Goal: Task Accomplishment & Management: Manage account settings

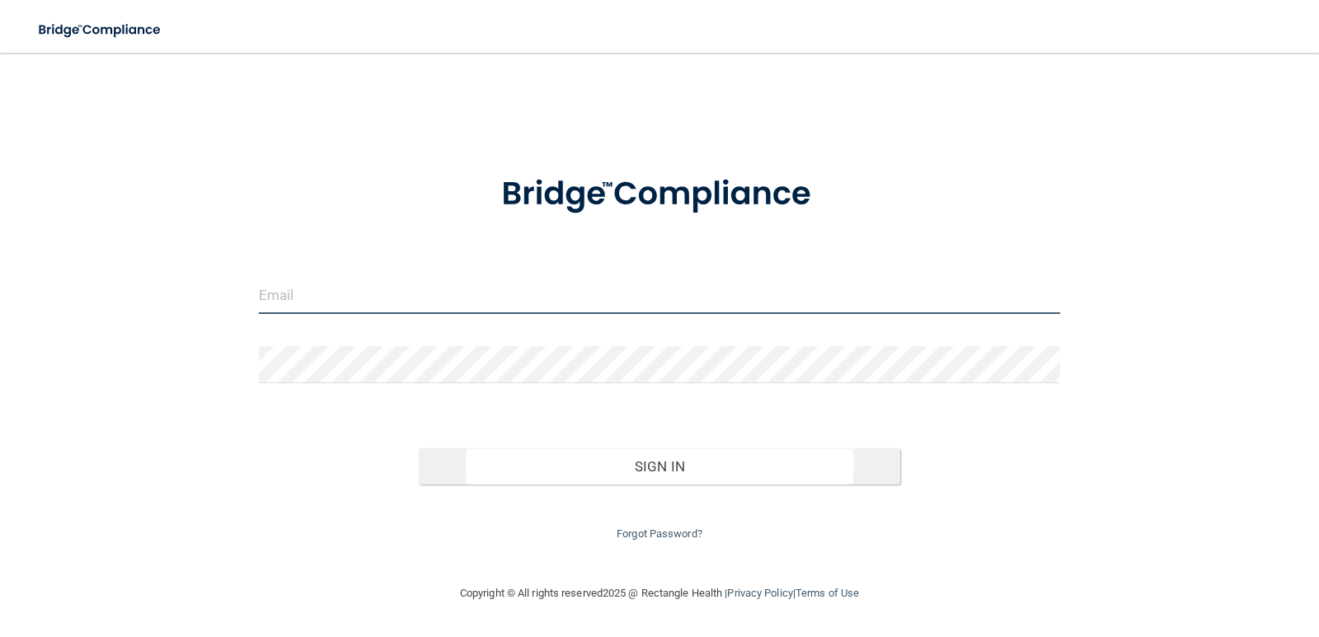
type input "[PERSON_NAME][EMAIL_ADDRESS][DOMAIN_NAME]"
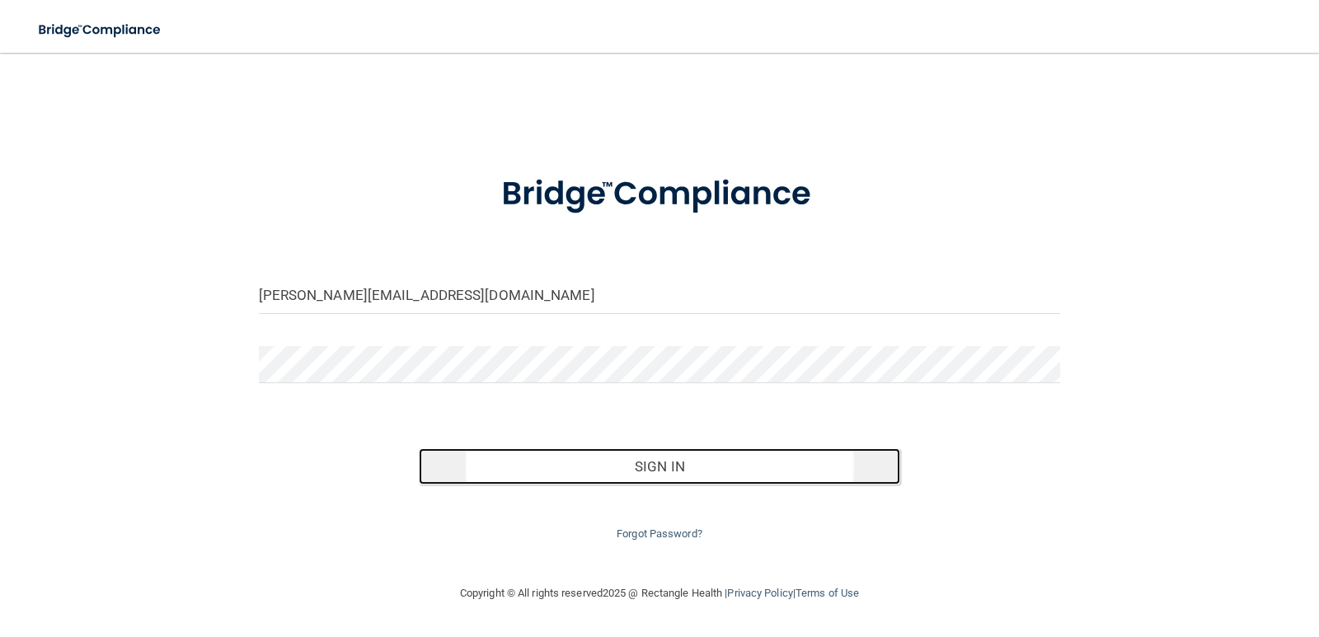
click at [647, 472] on button "Sign In" at bounding box center [659, 466] width 481 height 36
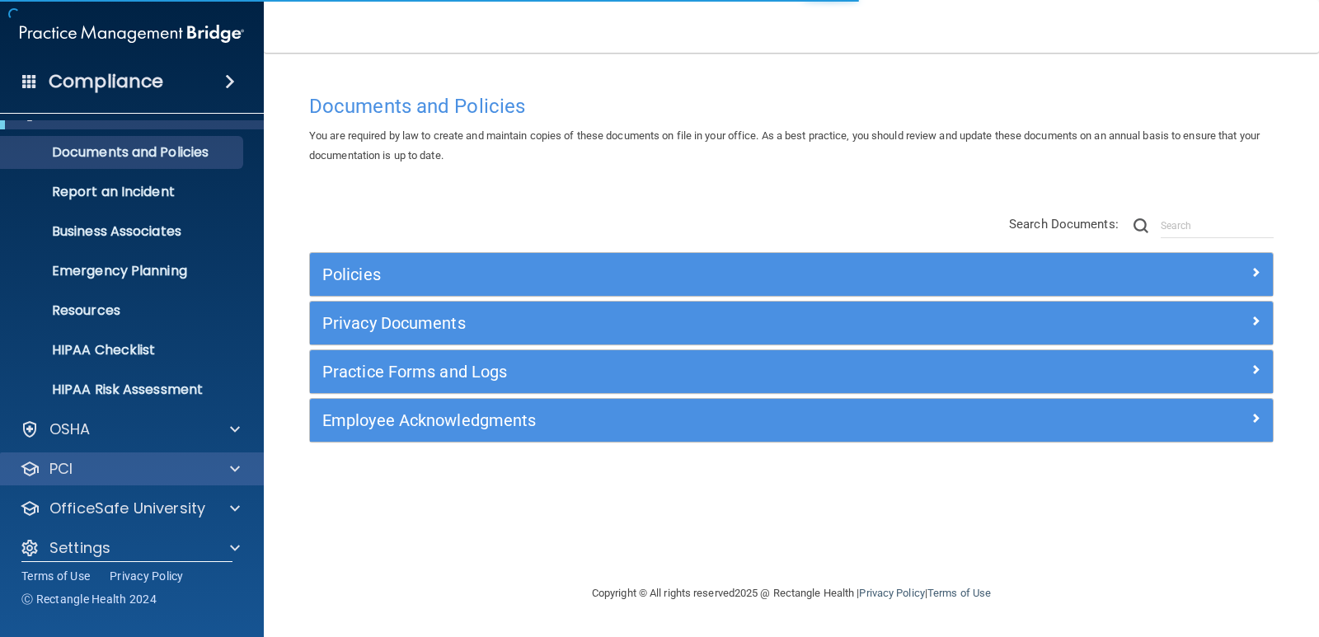
scroll to position [47, 0]
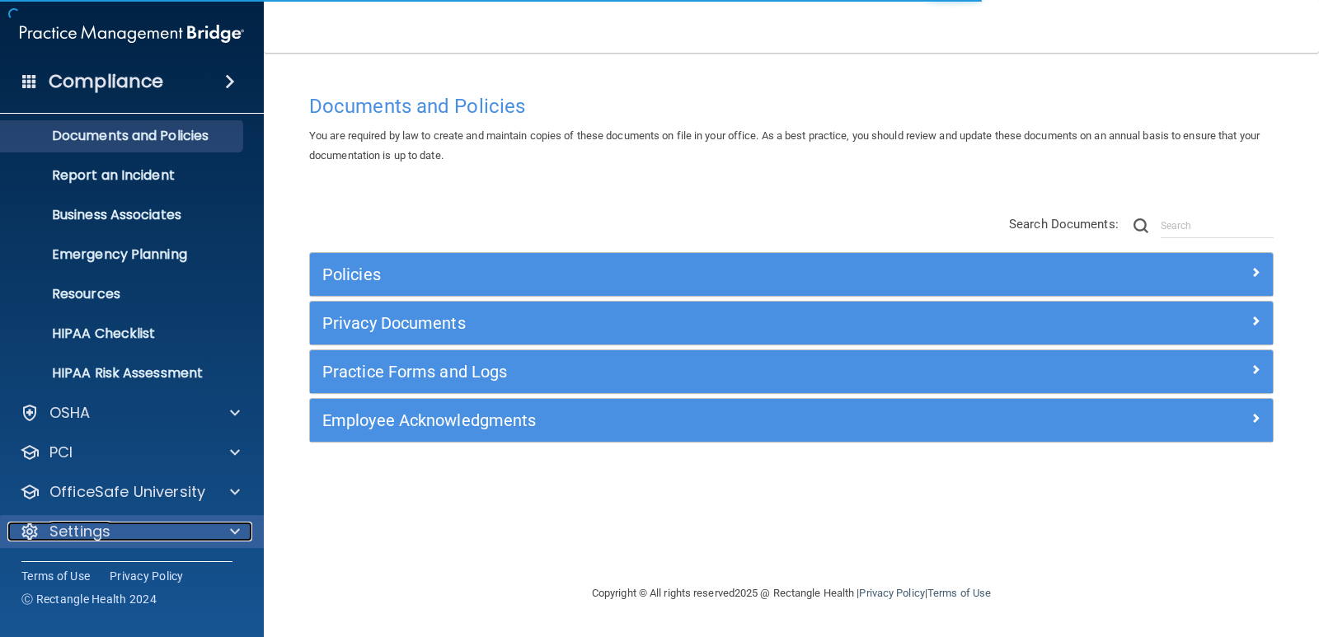
click at [190, 535] on div "Settings" at bounding box center [109, 532] width 204 height 20
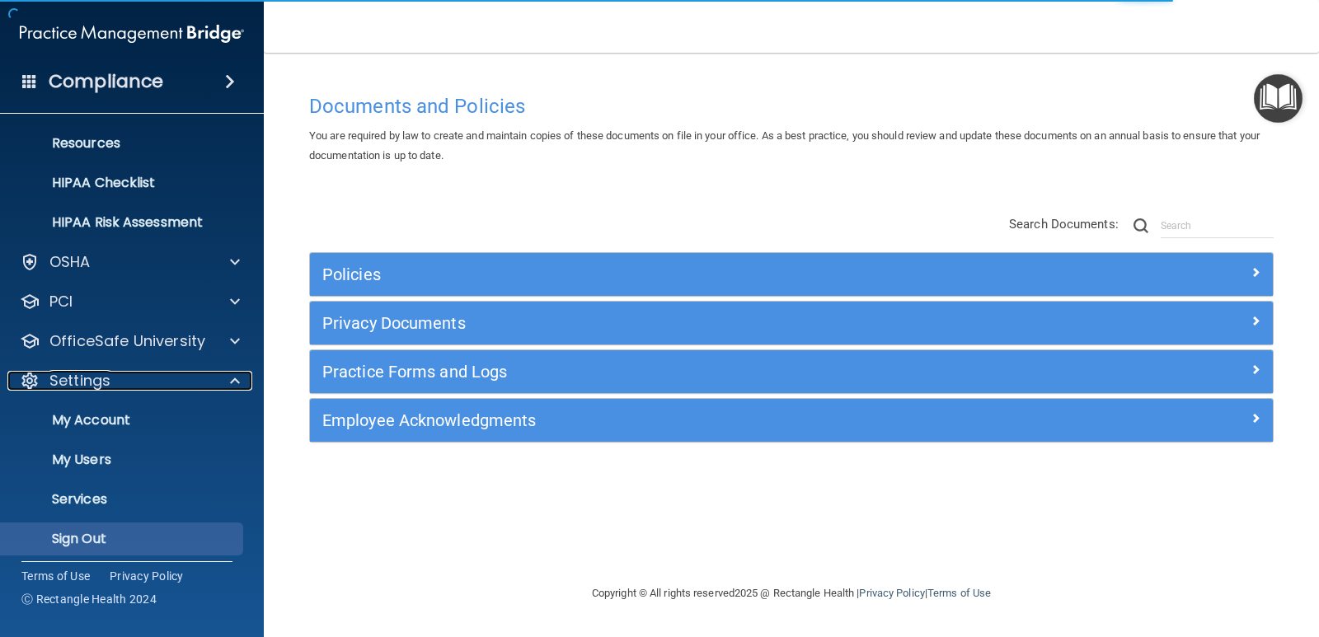
scroll to position [205, 0]
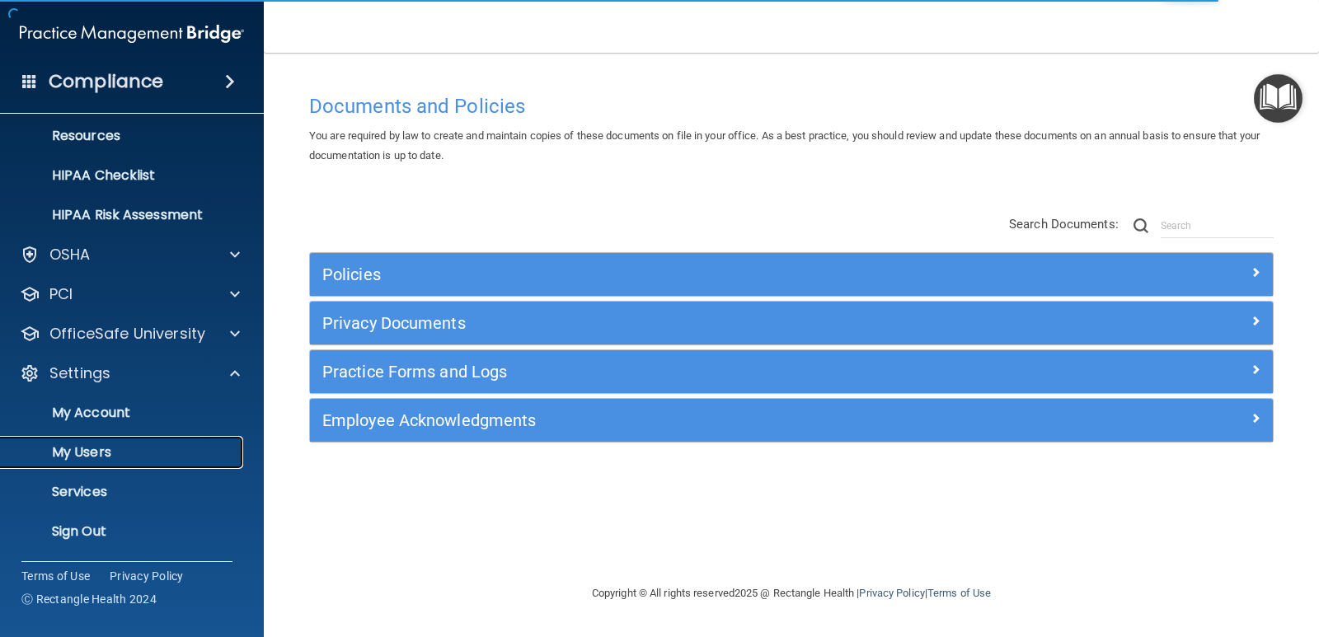
click at [96, 446] on p "My Users" at bounding box center [123, 452] width 225 height 16
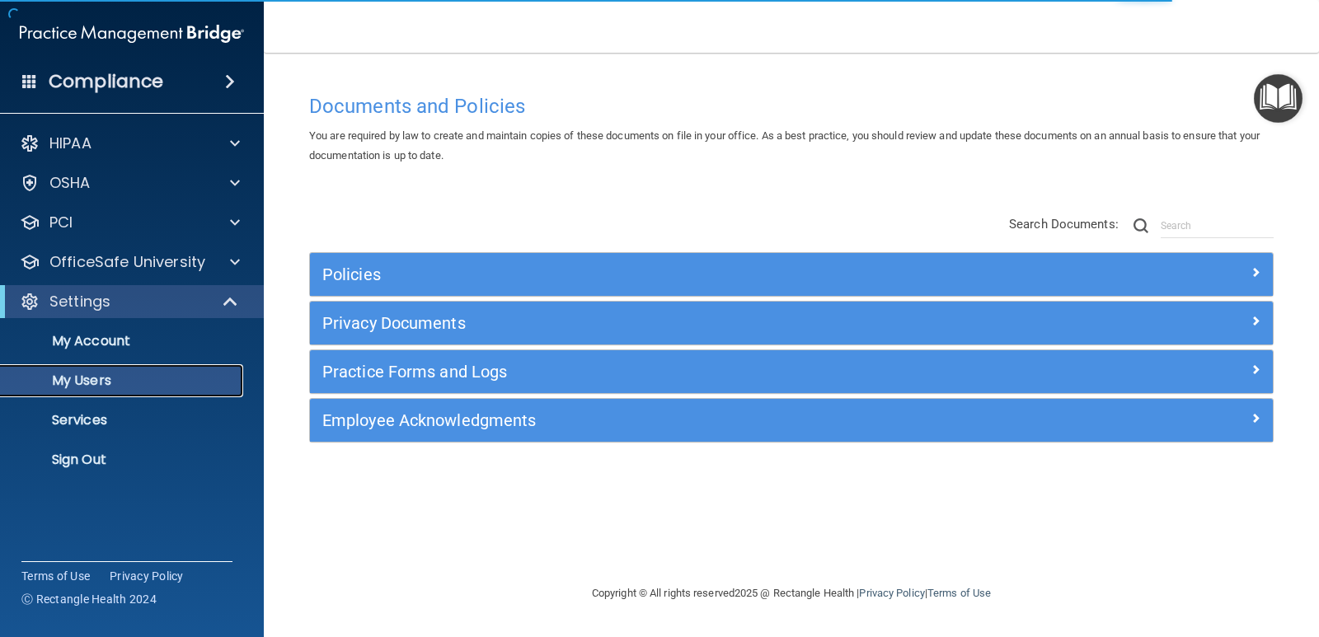
select select "20"
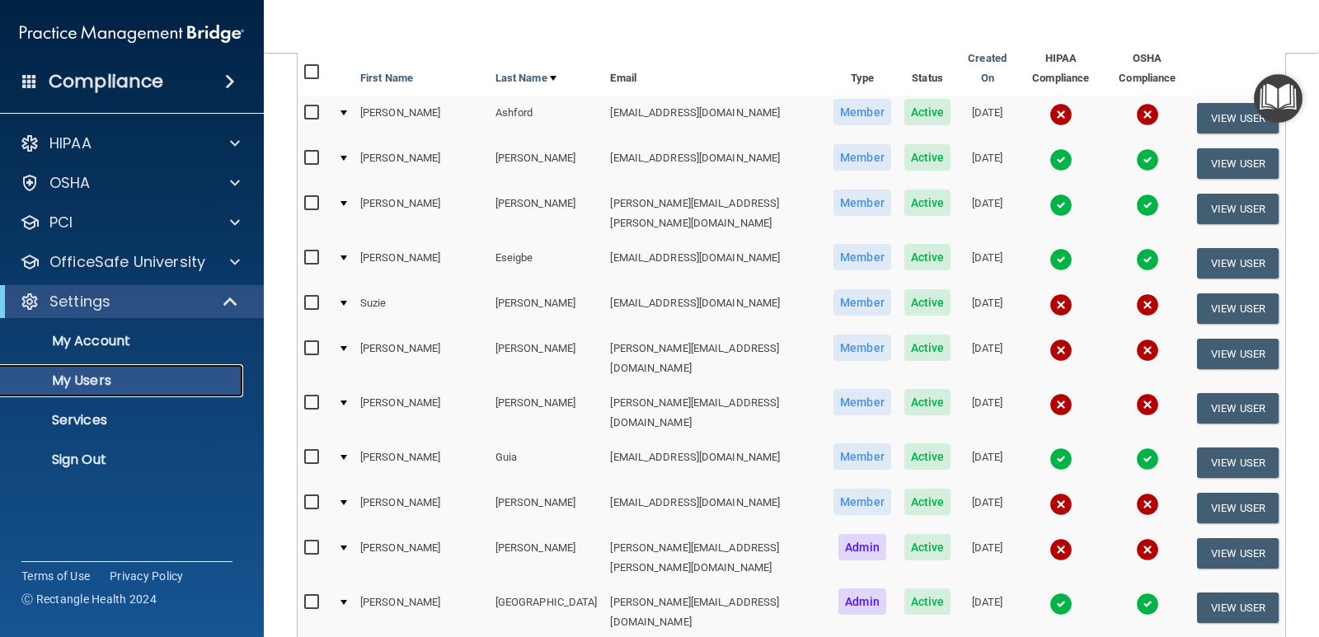
scroll to position [88, 0]
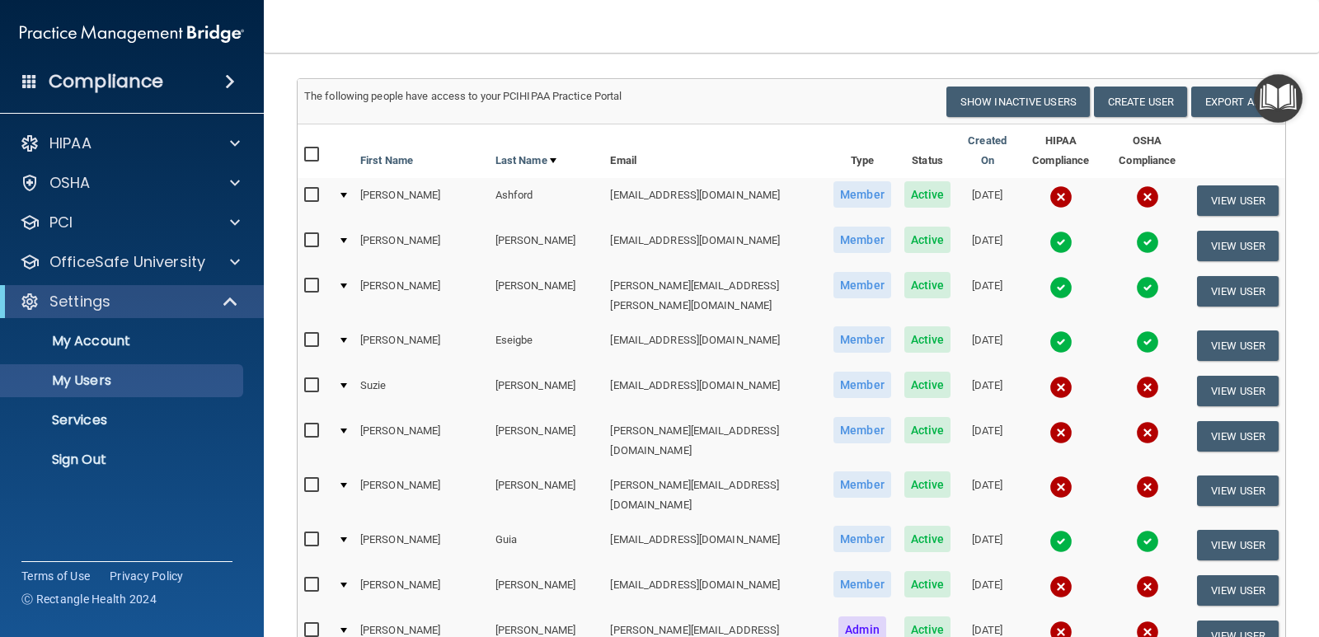
click at [311, 379] on input "checkbox" at bounding box center [313, 385] width 19 height 13
checkbox input "true"
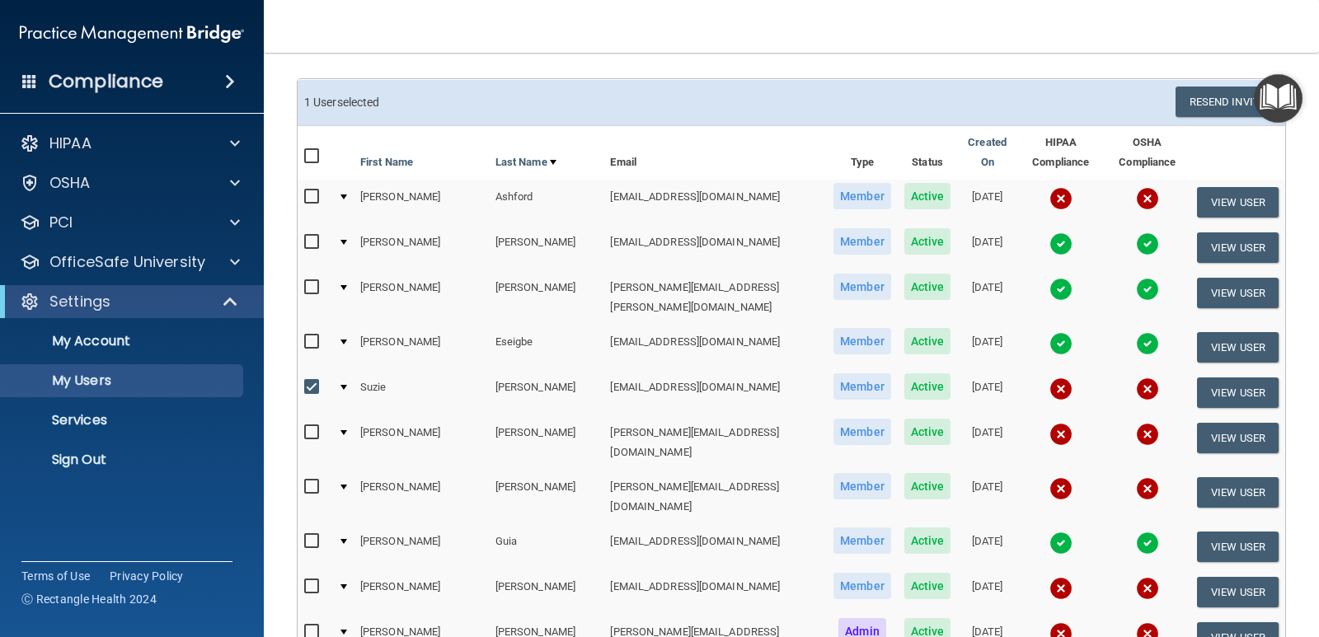
click at [309, 426] on input "checkbox" at bounding box center [313, 432] width 19 height 13
checkbox input "true"
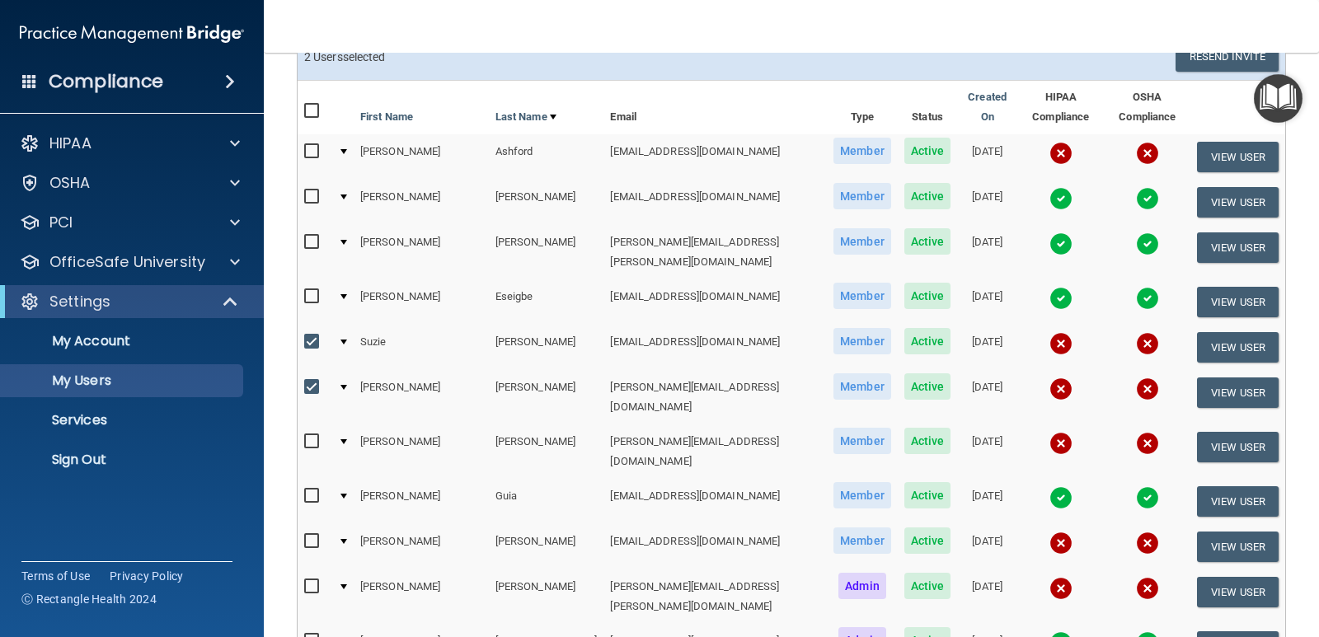
scroll to position [171, 0]
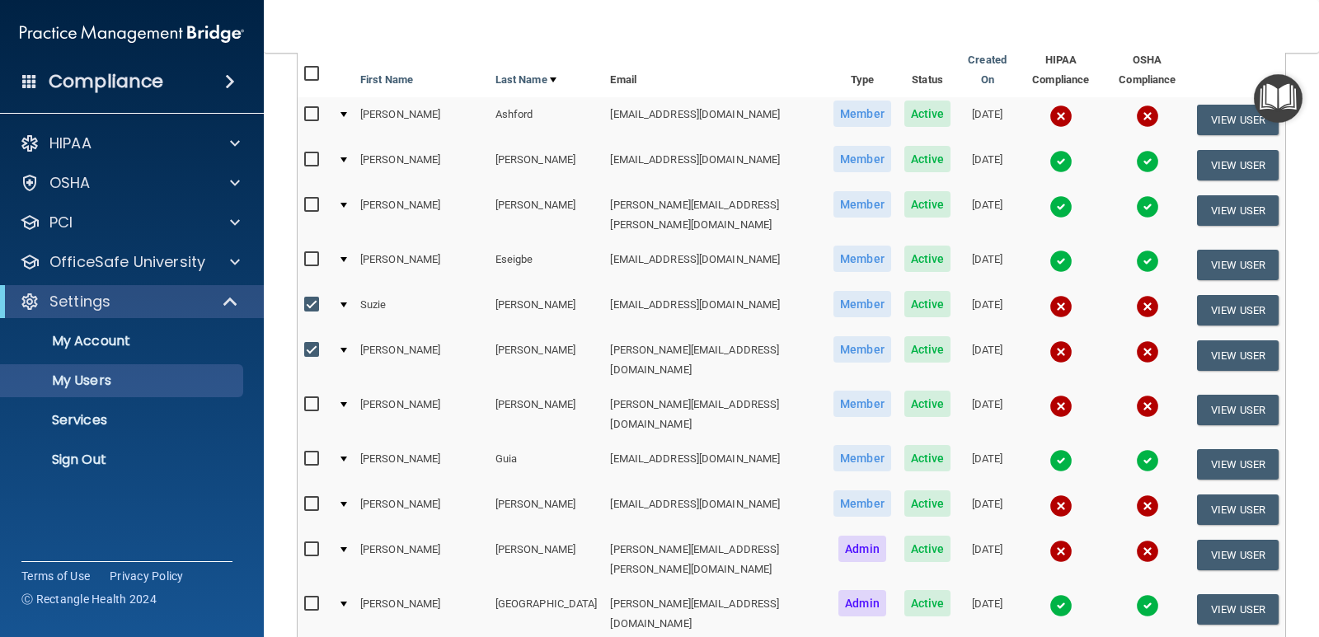
click at [308, 498] on input "checkbox" at bounding box center [313, 504] width 19 height 13
checkbox input "true"
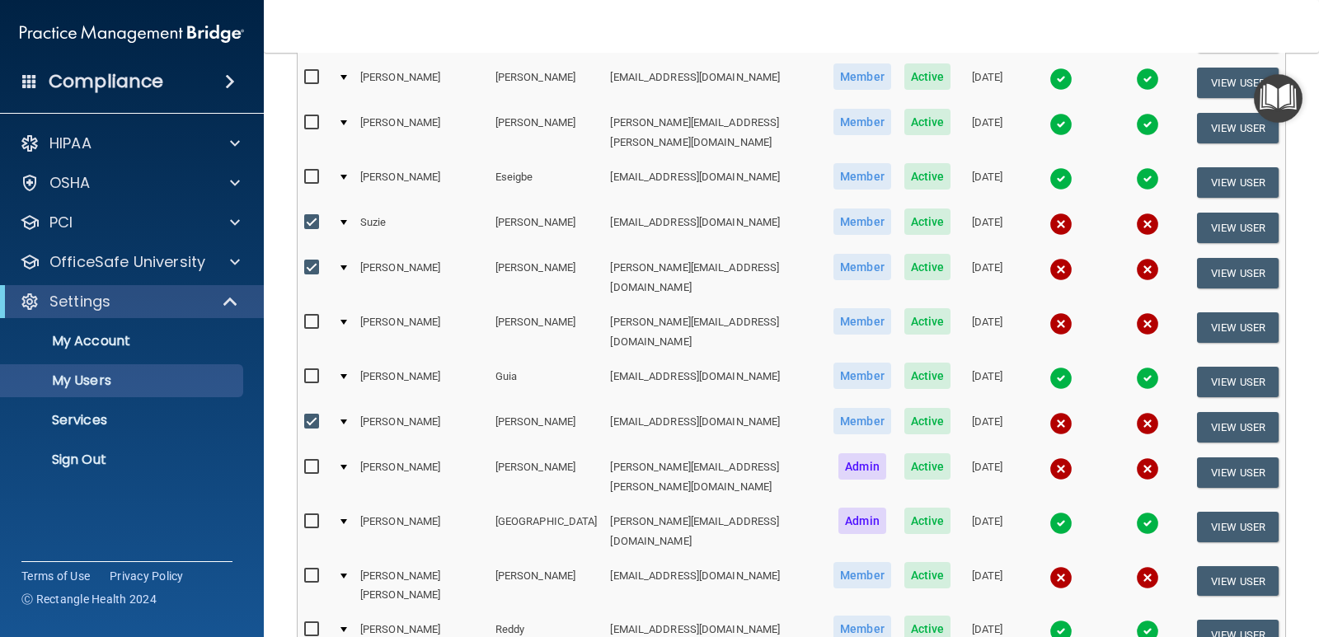
scroll to position [335, 0]
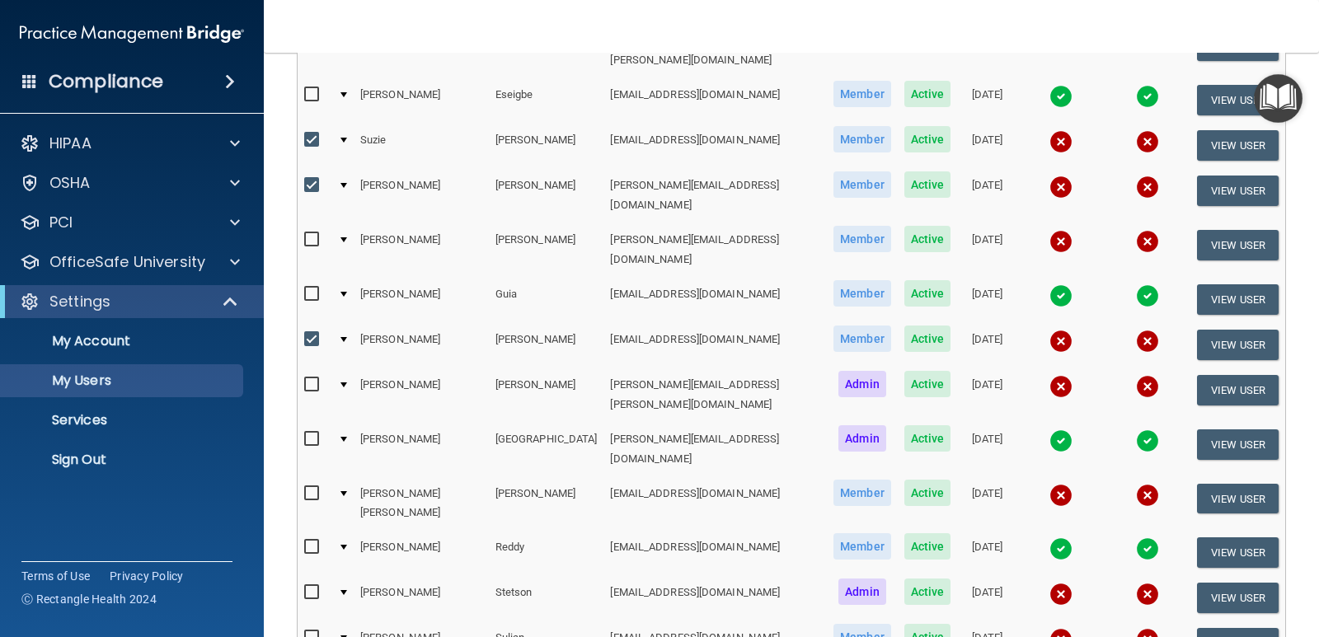
click at [311, 487] on input "checkbox" at bounding box center [313, 493] width 19 height 13
checkbox input "true"
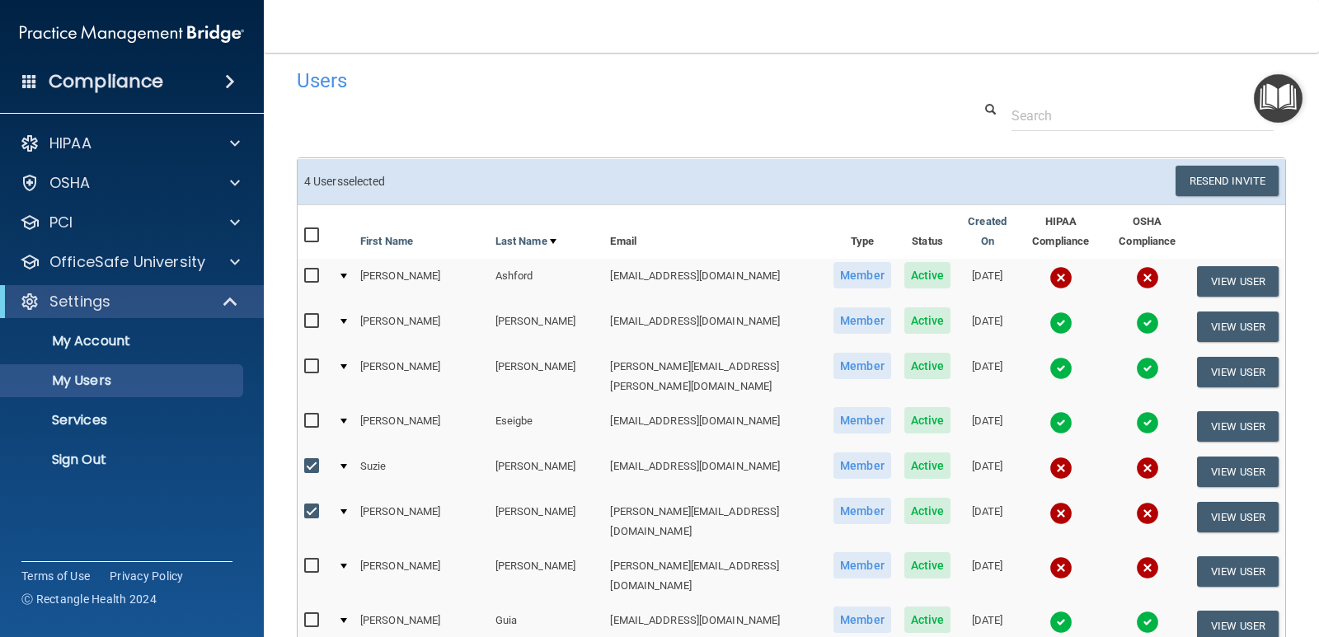
scroll to position [6, 0]
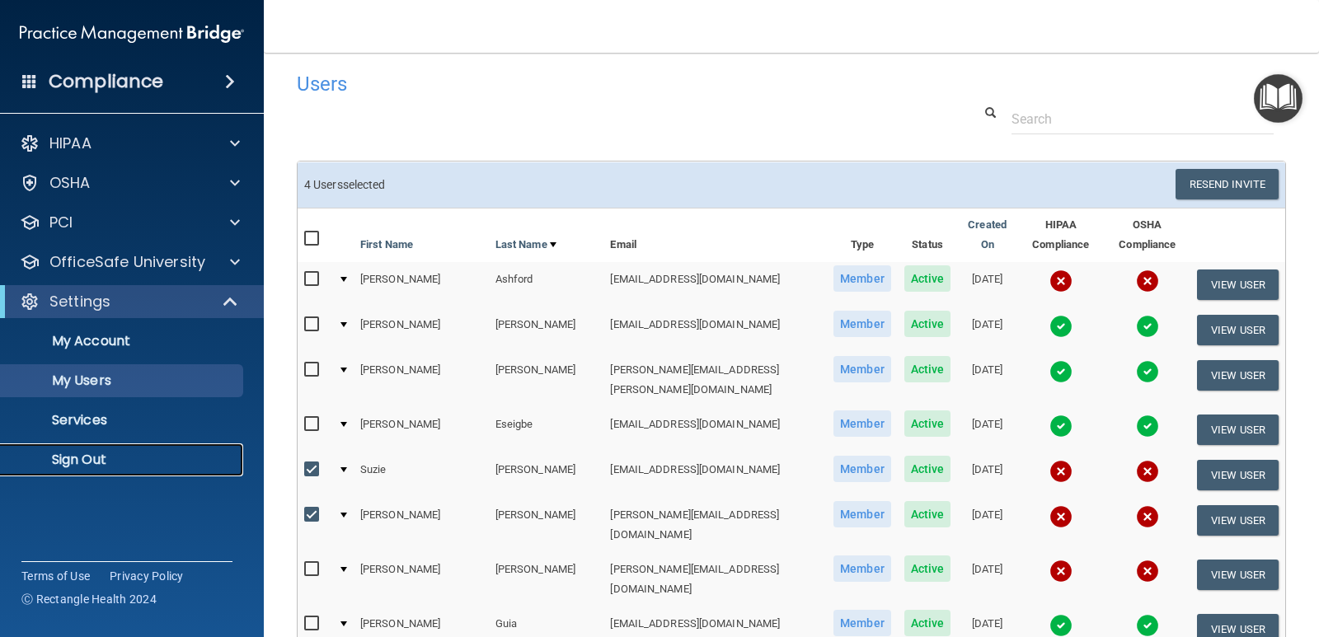
drag, startPoint x: 120, startPoint y: 457, endPoint x: 129, endPoint y: 457, distance: 9.9
click at [120, 457] on p "Sign Out" at bounding box center [123, 460] width 225 height 16
